Goal: Information Seeking & Learning: Understand process/instructions

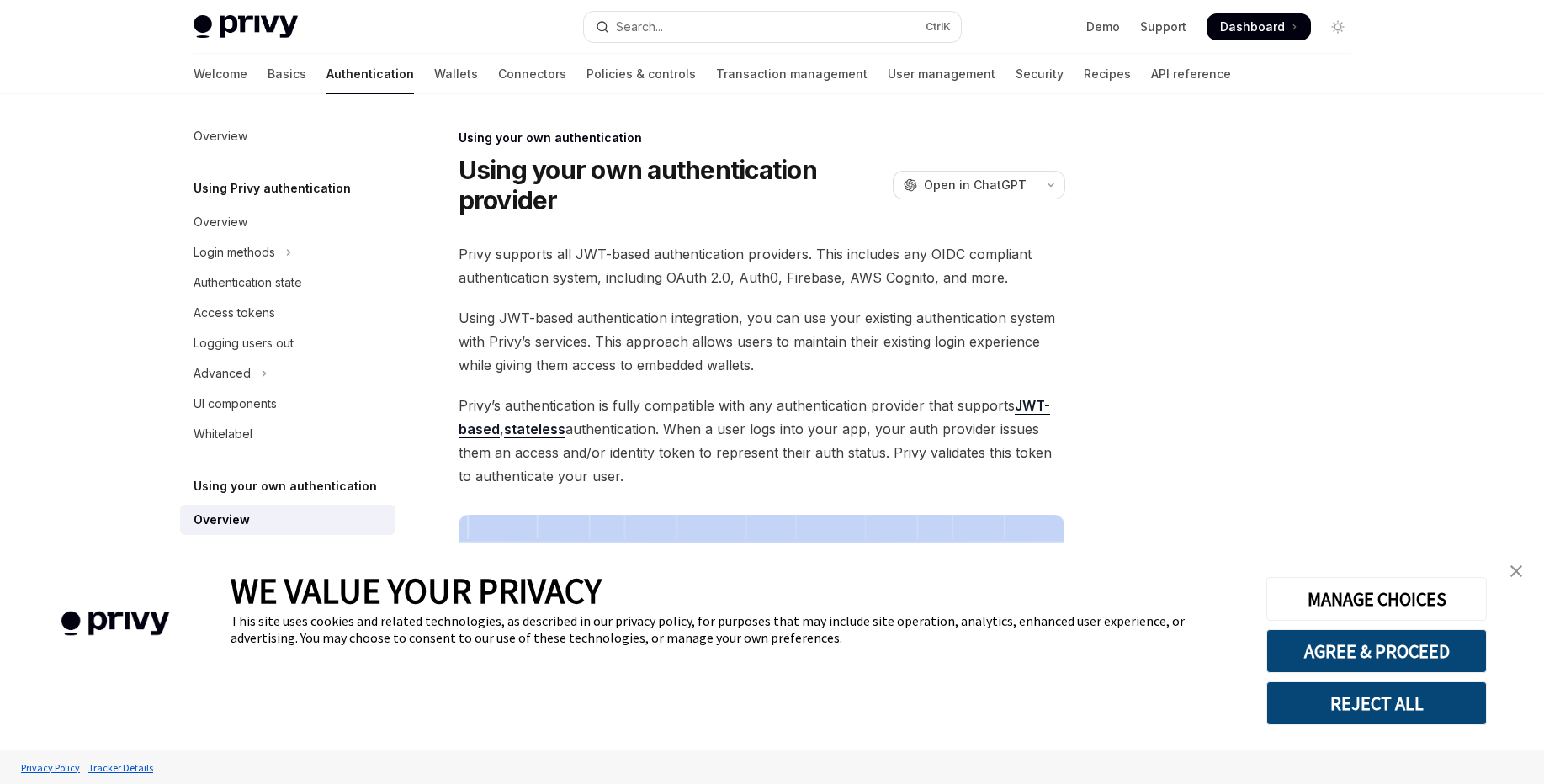
click at [1513, 574] on img "close banner" at bounding box center [1517, 571] width 12 height 12
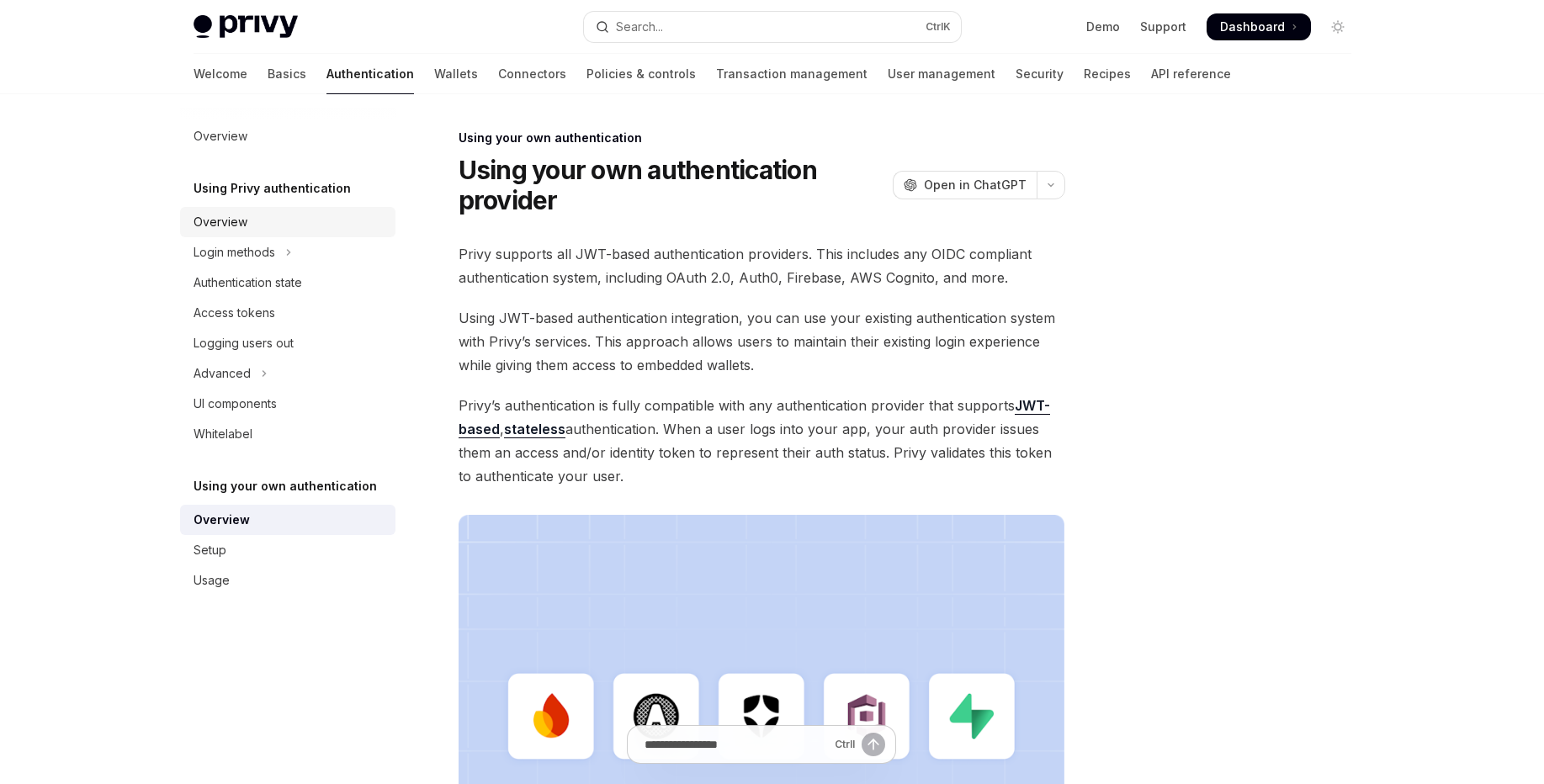
click at [263, 228] on div "Overview" at bounding box center [290, 222] width 192 height 21
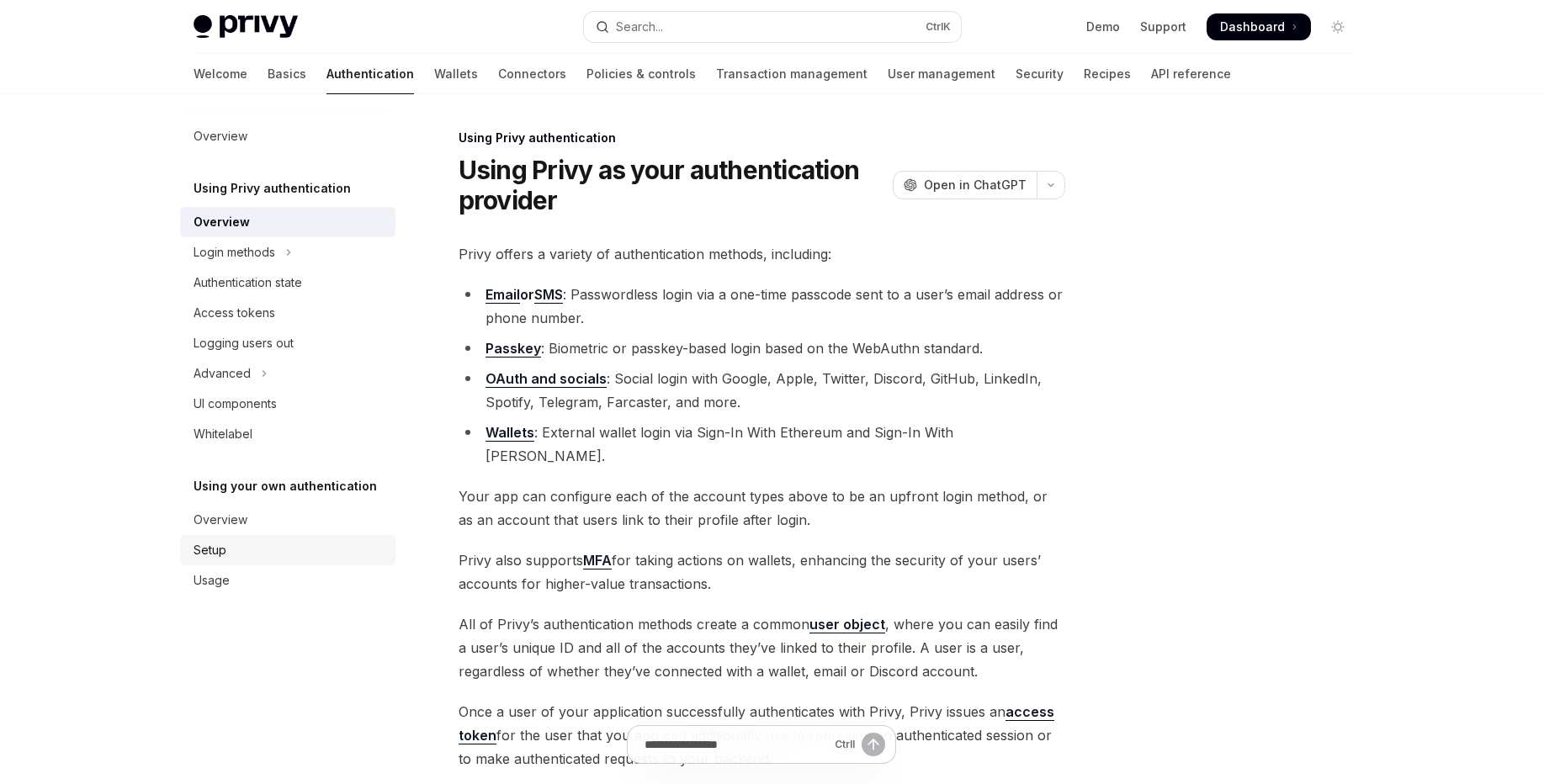
click at [268, 539] on link "Setup" at bounding box center [287, 550] width 215 height 30
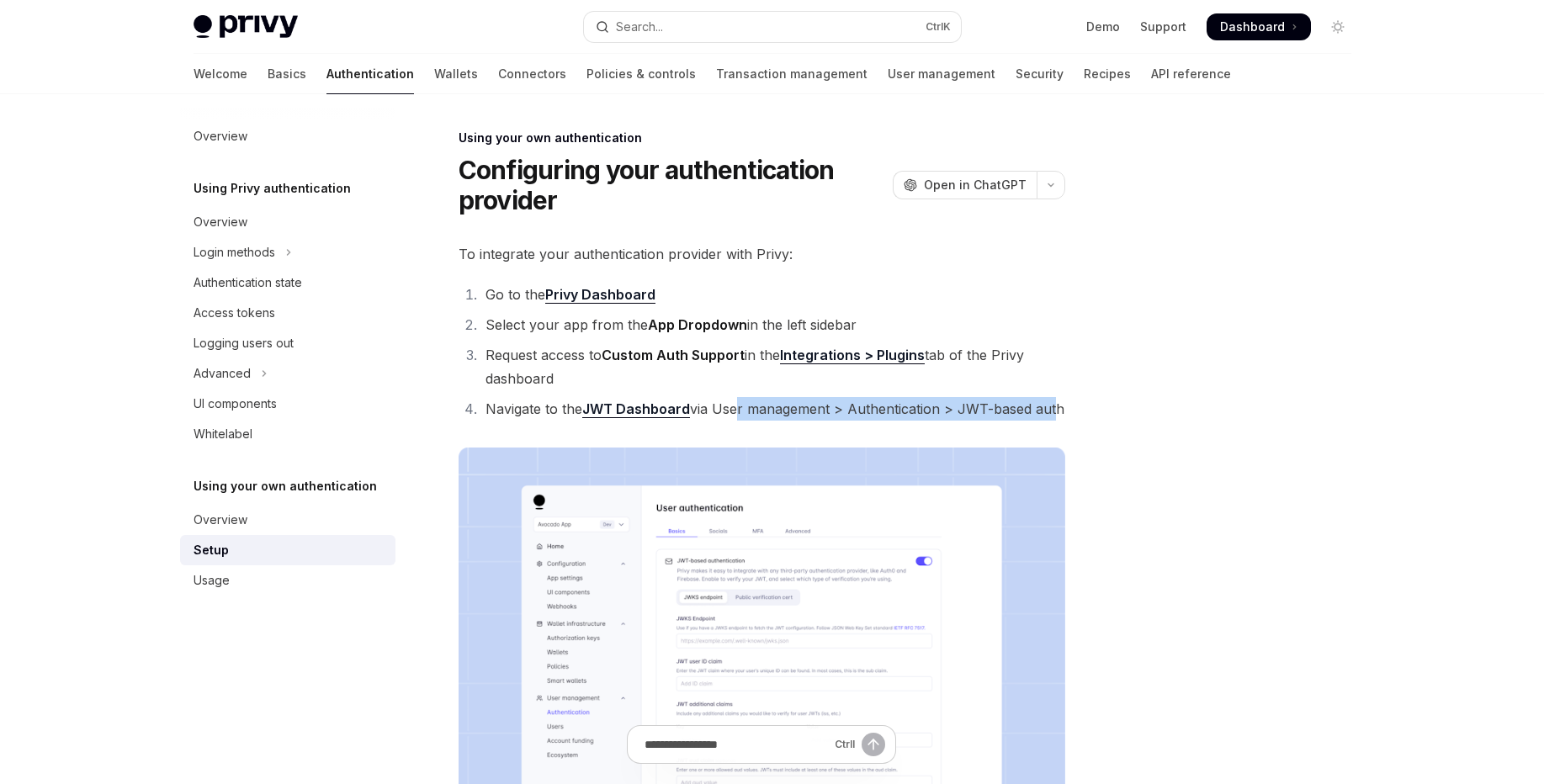
drag, startPoint x: 735, startPoint y: 413, endPoint x: 1051, endPoint y: 417, distance: 316.0
click at [1051, 417] on li "Navigate to the JWT Dashboard via User management > Authentication > JWT-based …" at bounding box center [773, 408] width 585 height 23
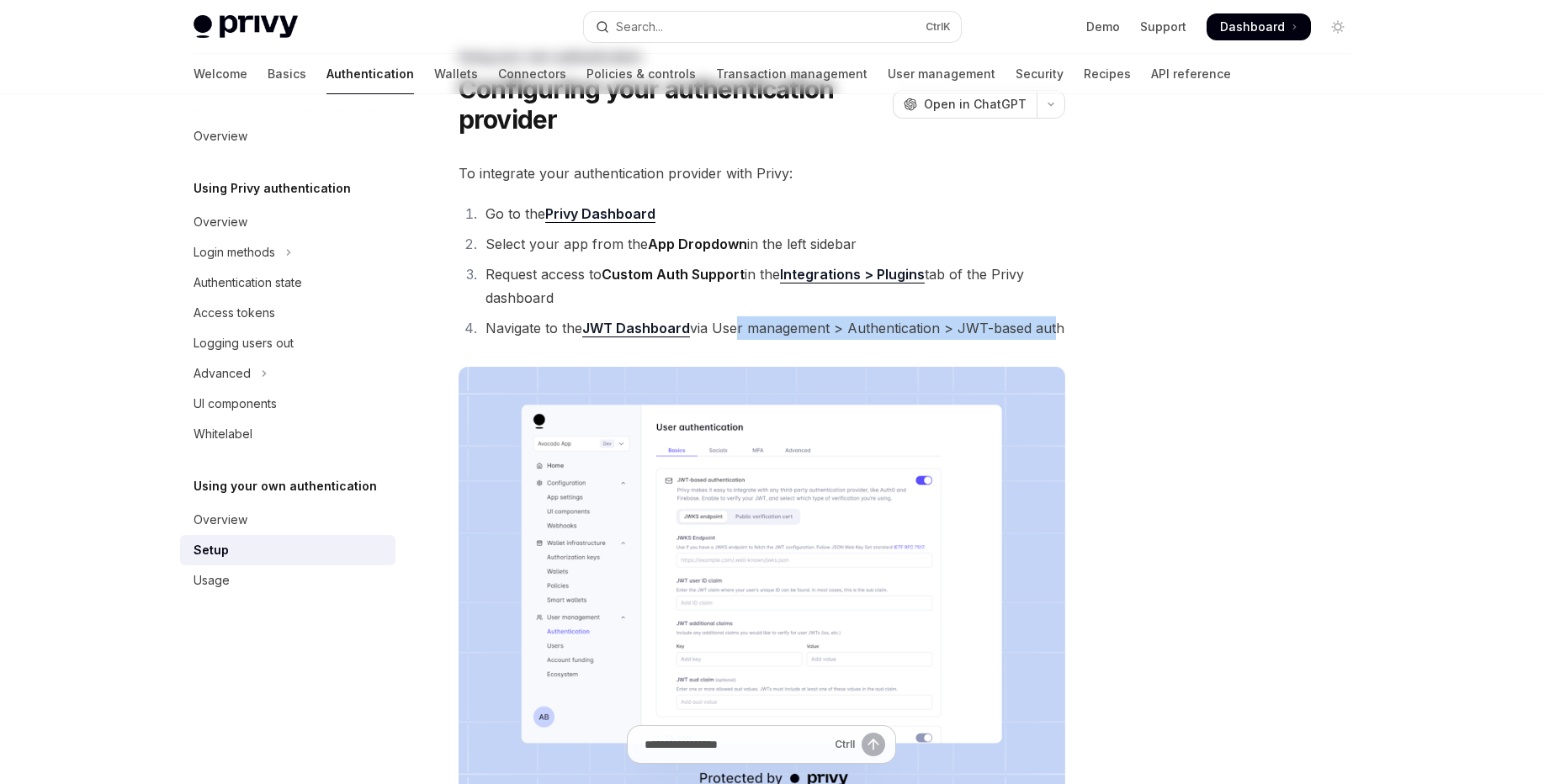
scroll to position [202, 0]
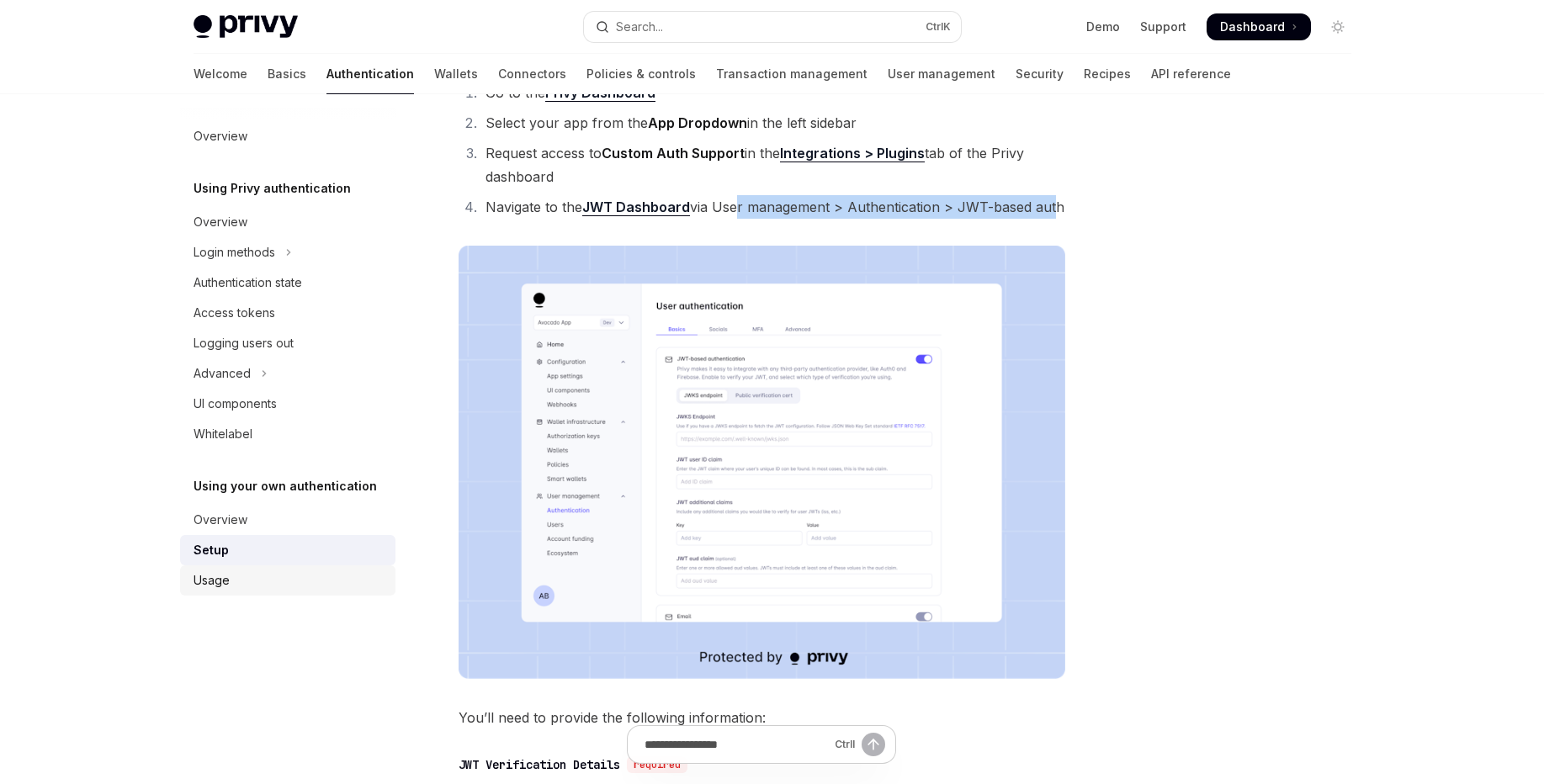
click at [220, 568] on link "Usage" at bounding box center [287, 580] width 215 height 30
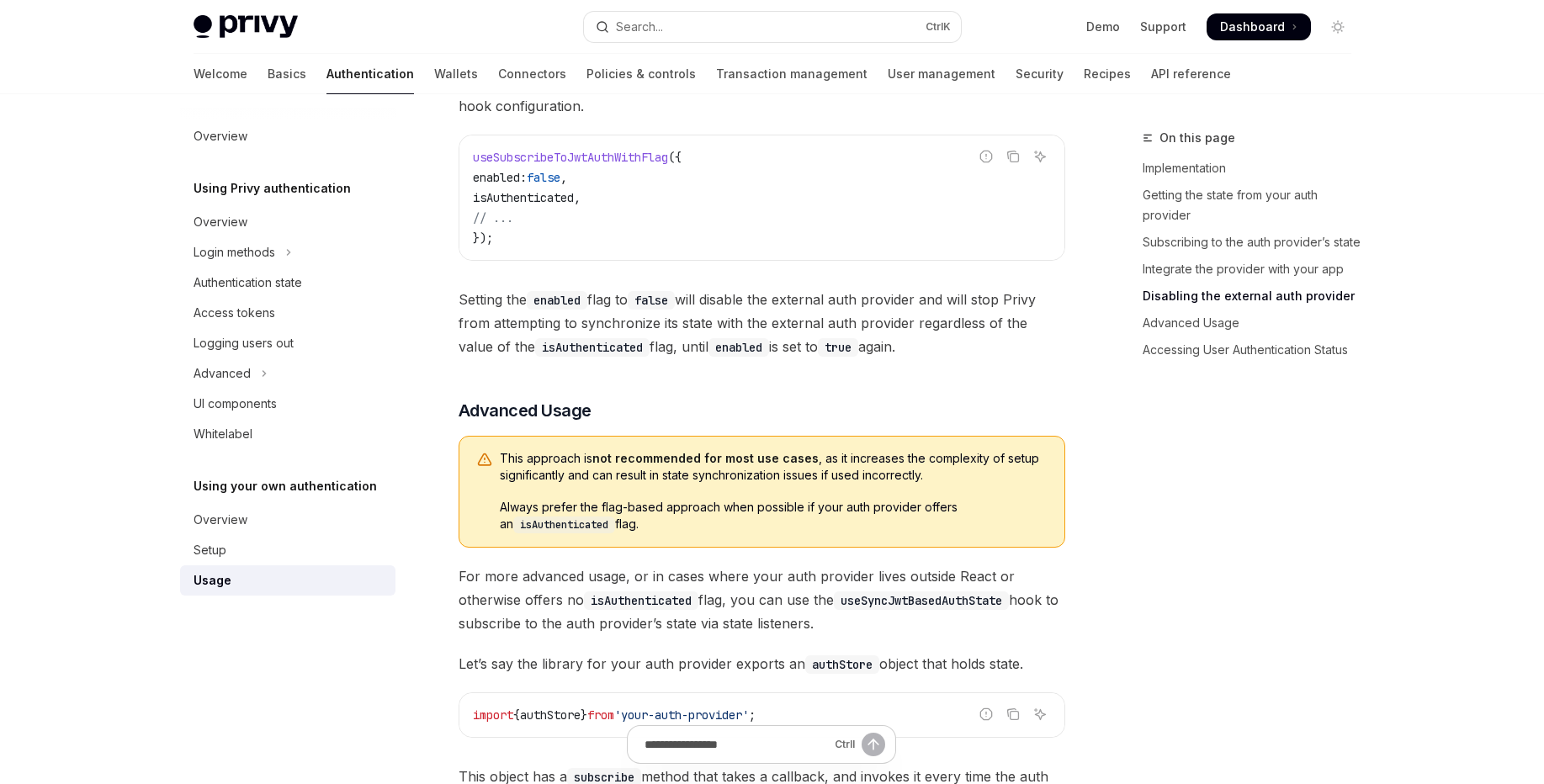
scroll to position [1919, 0]
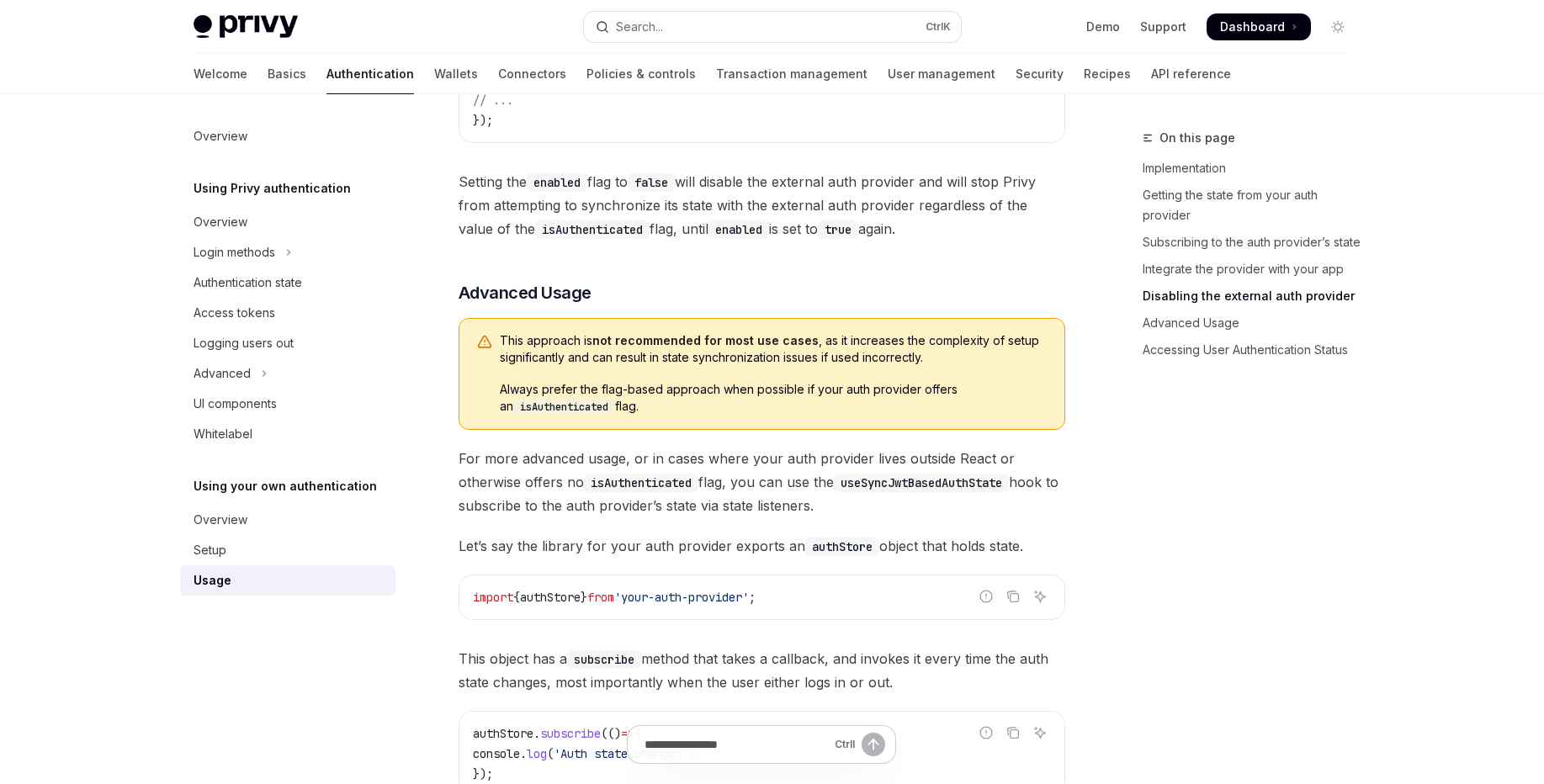
type textarea "*"
